Goal: Task Accomplishment & Management: Manage account settings

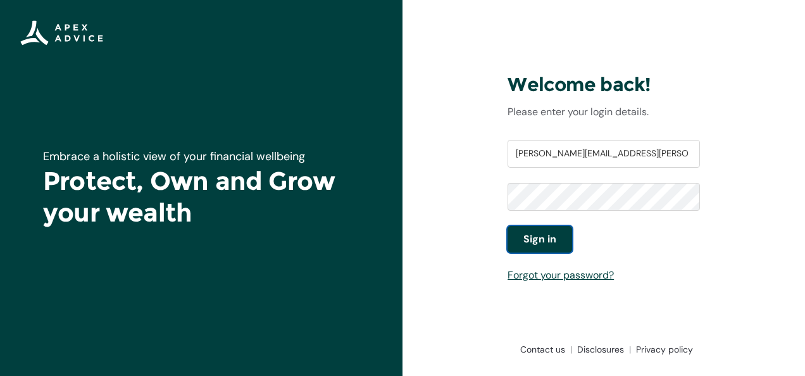
click at [531, 237] on span "Sign in" at bounding box center [539, 239] width 33 height 15
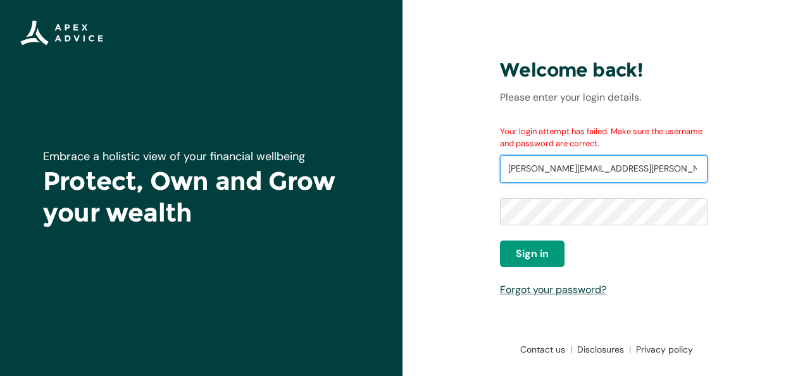
click at [511, 168] on input "[PERSON_NAME][EMAIL_ADDRESS][PERSON_NAME][DOMAIN_NAME]" at bounding box center [603, 169] width 207 height 28
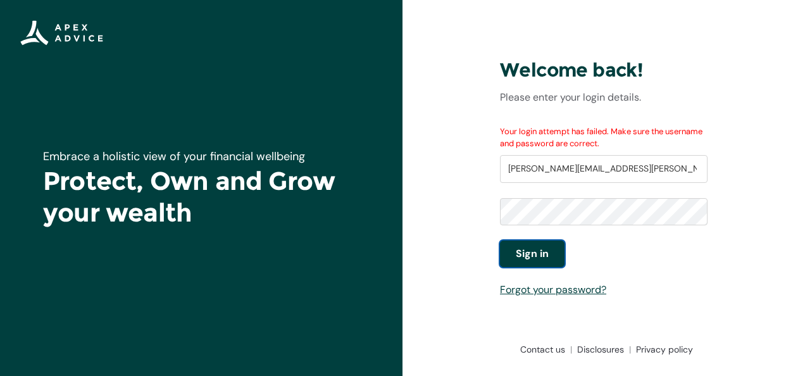
click at [517, 252] on span "Sign in" at bounding box center [532, 253] width 33 height 15
click at [518, 249] on span "Sign in" at bounding box center [532, 253] width 33 height 15
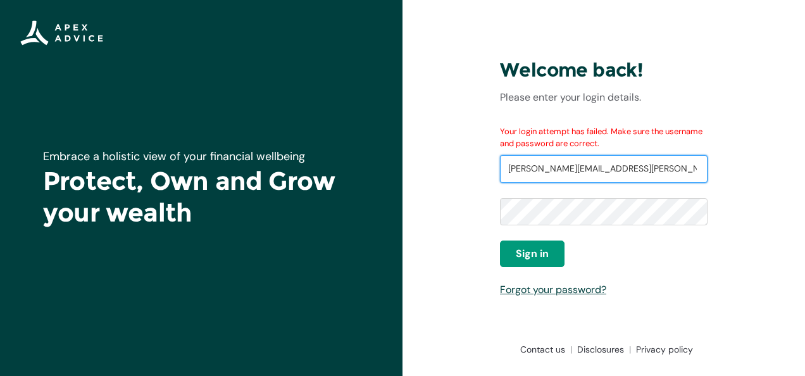
click at [513, 170] on input "Steven.briggs@boprc.govt.nz" at bounding box center [603, 169] width 207 height 28
type input "steven.briggs@boprc.govt.nz"
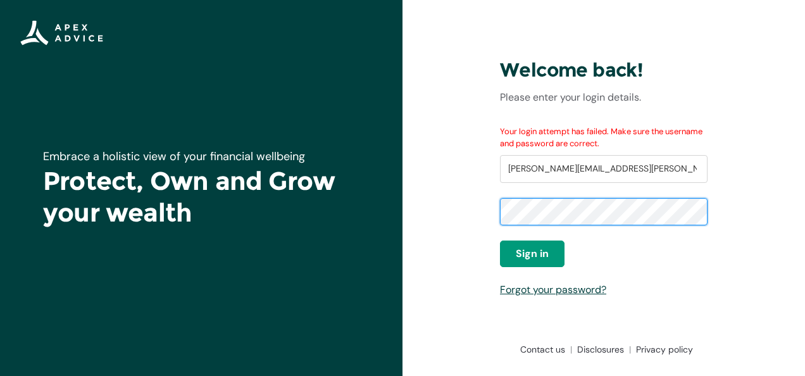
click at [493, 211] on div "Welcome back! Please enter your login details. Your login attempt has failed. M…" at bounding box center [604, 187] width 228 height 363
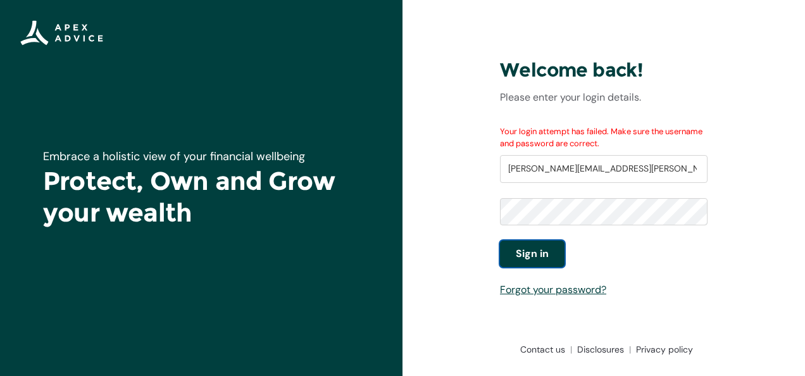
click at [510, 244] on button "Sign in" at bounding box center [532, 253] width 65 height 27
click at [528, 256] on span "Sign in" at bounding box center [532, 253] width 33 height 15
click at [553, 288] on link "Forgot your password?" at bounding box center [553, 289] width 106 height 13
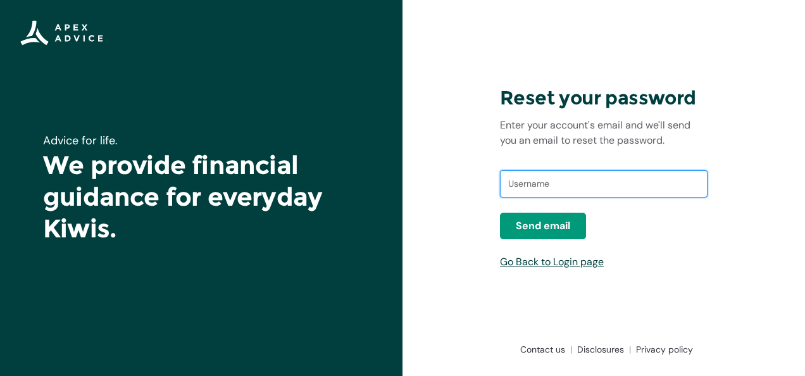
click at [530, 190] on input "text" at bounding box center [603, 184] width 207 height 28
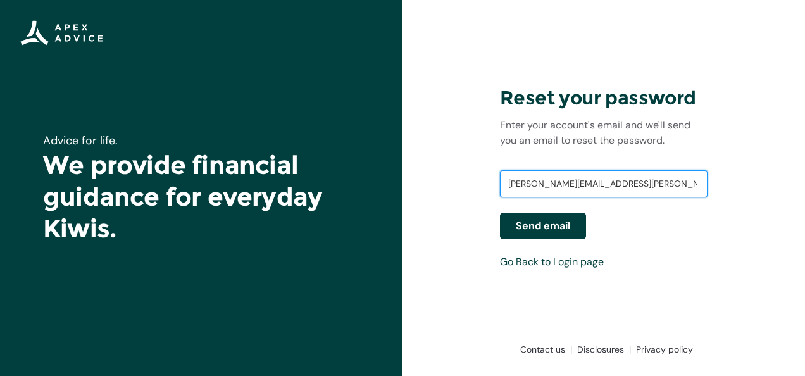
type input "[PERSON_NAME][EMAIL_ADDRESS][PERSON_NAME][DOMAIN_NAME]"
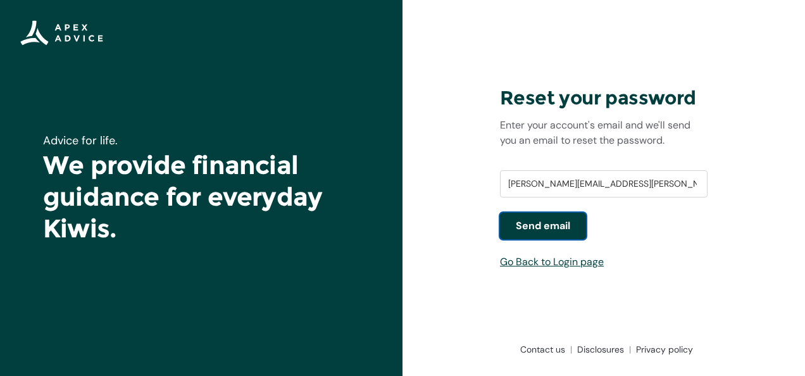
click at [541, 220] on span "Send email" at bounding box center [543, 225] width 54 height 15
